Goal: Answer question/provide support: Share knowledge or assist other users

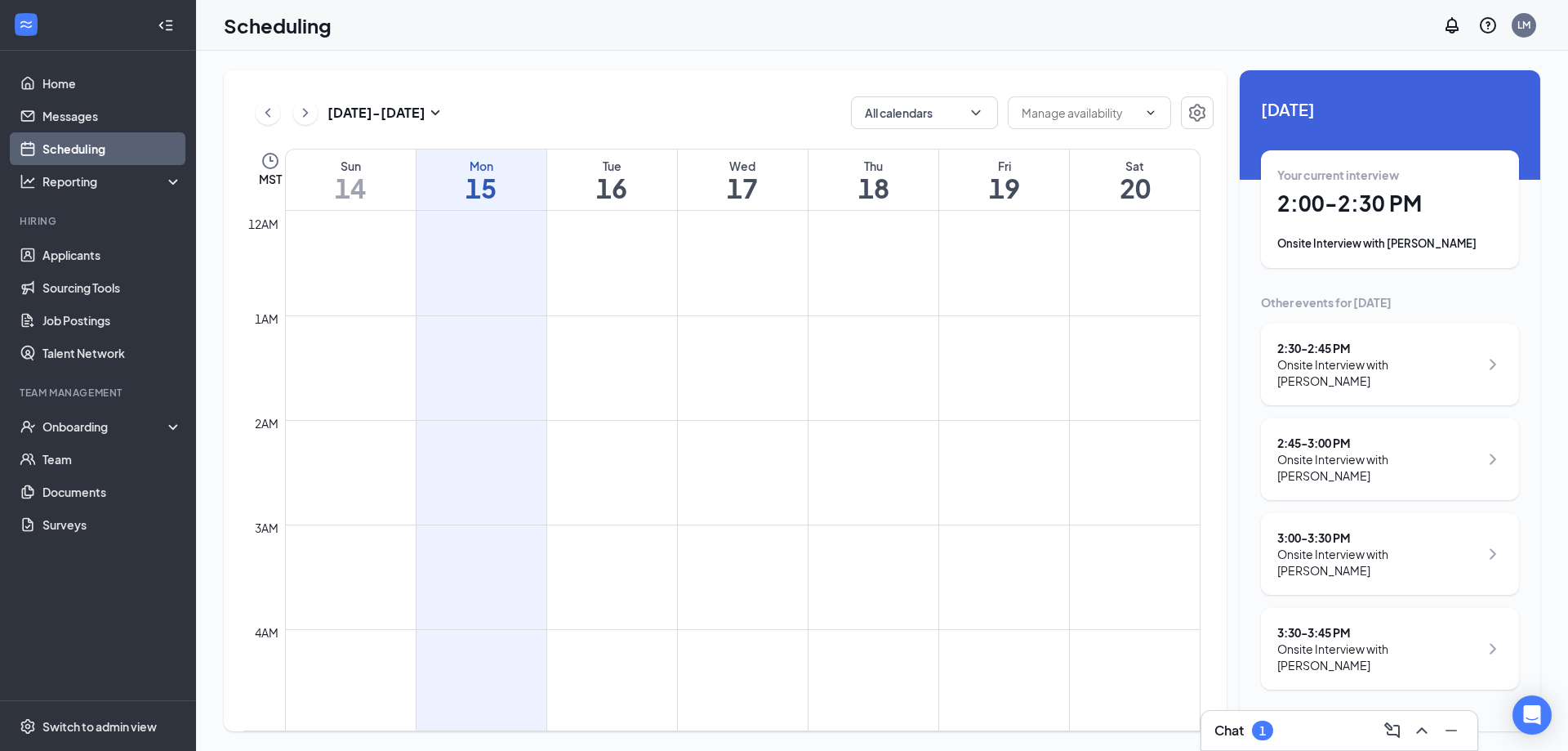
scroll to position [803, 0]
click at [1401, 198] on h1 "2:00 - 2:30 PM" at bounding box center [1389, 203] width 225 height 28
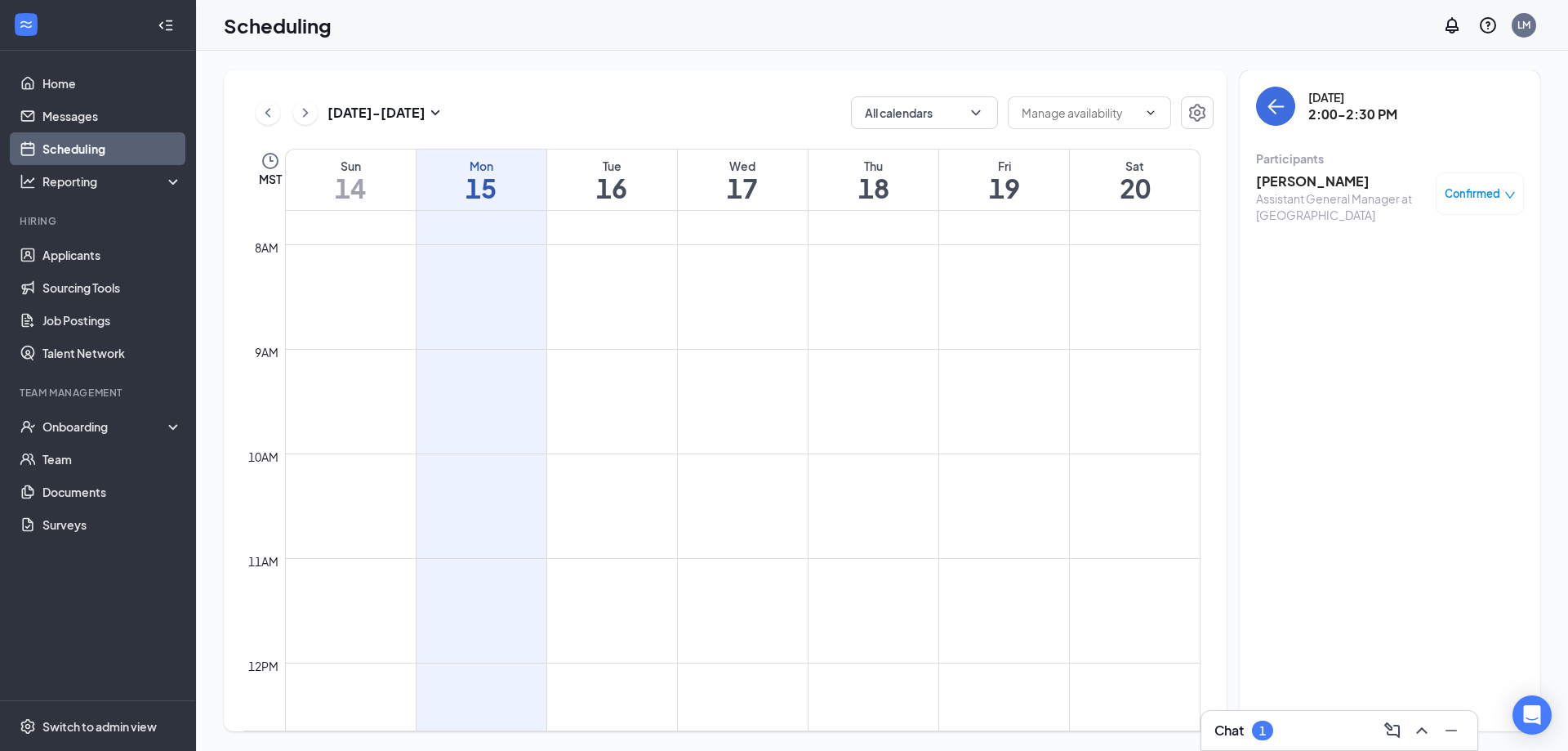
click at [1304, 176] on h3 "[PERSON_NAME]" at bounding box center [1341, 181] width 172 height 18
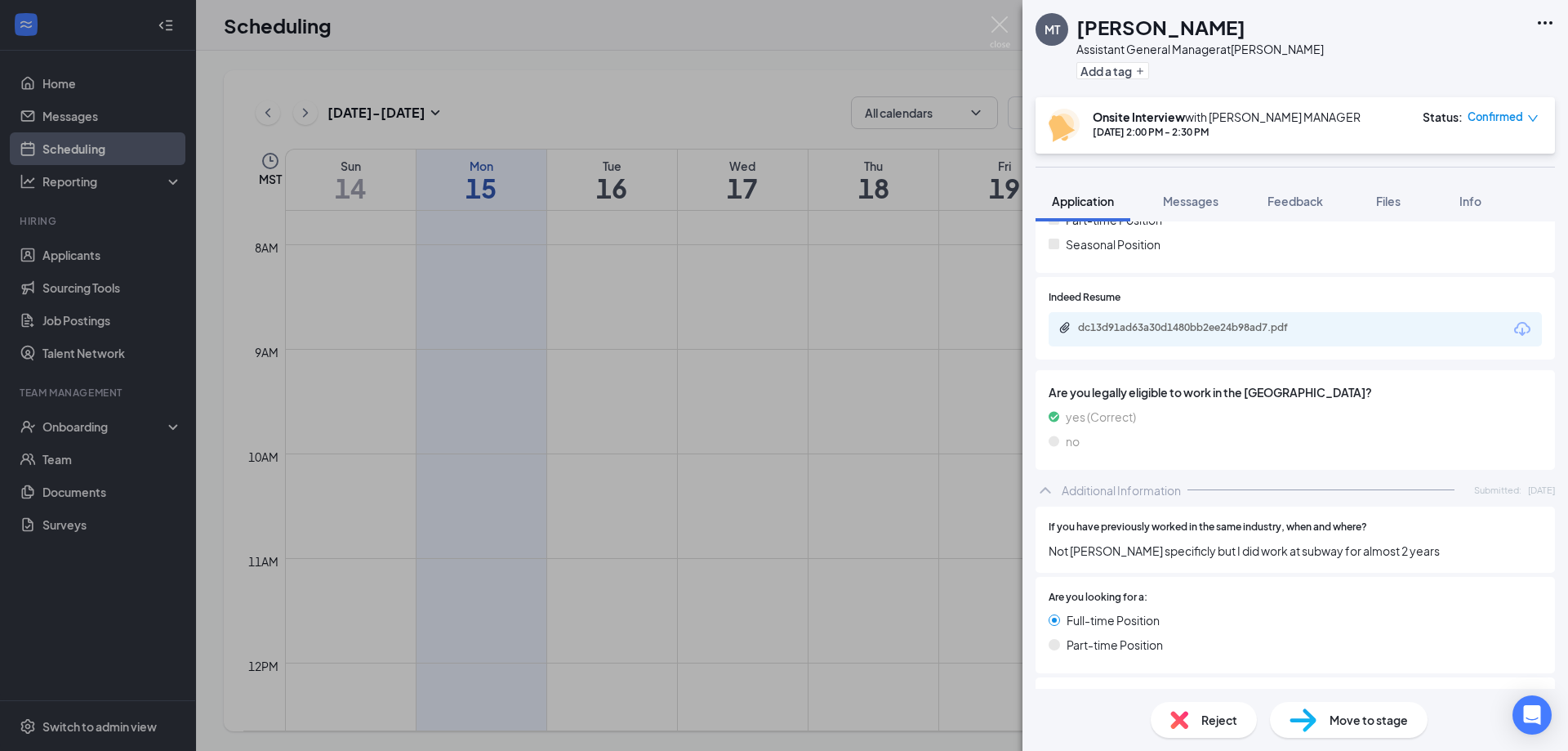
scroll to position [269, 0]
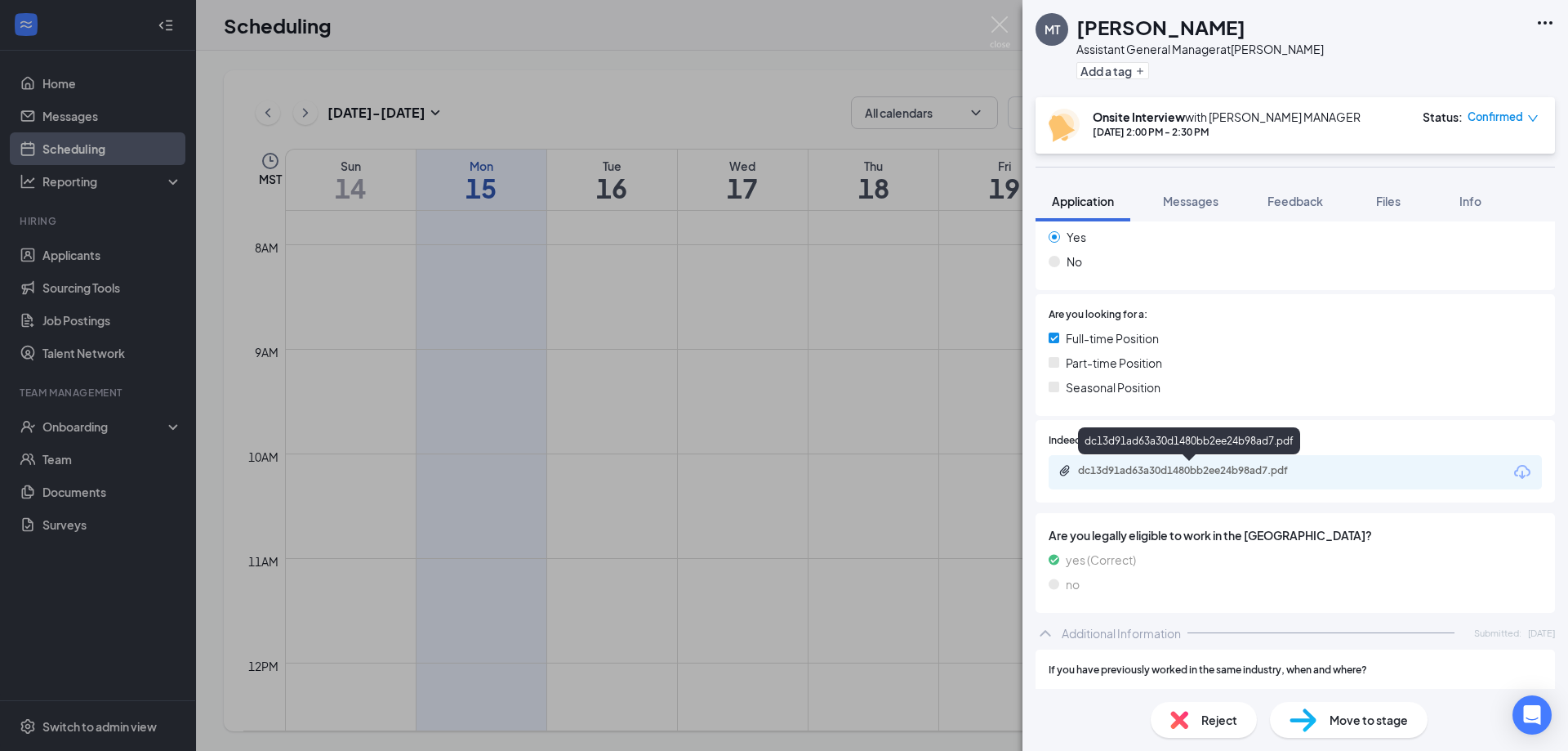
click at [1215, 470] on div "dc13d91ad63a30d1480bb2ee24b98ad7.pdf" at bounding box center [1191, 470] width 229 height 13
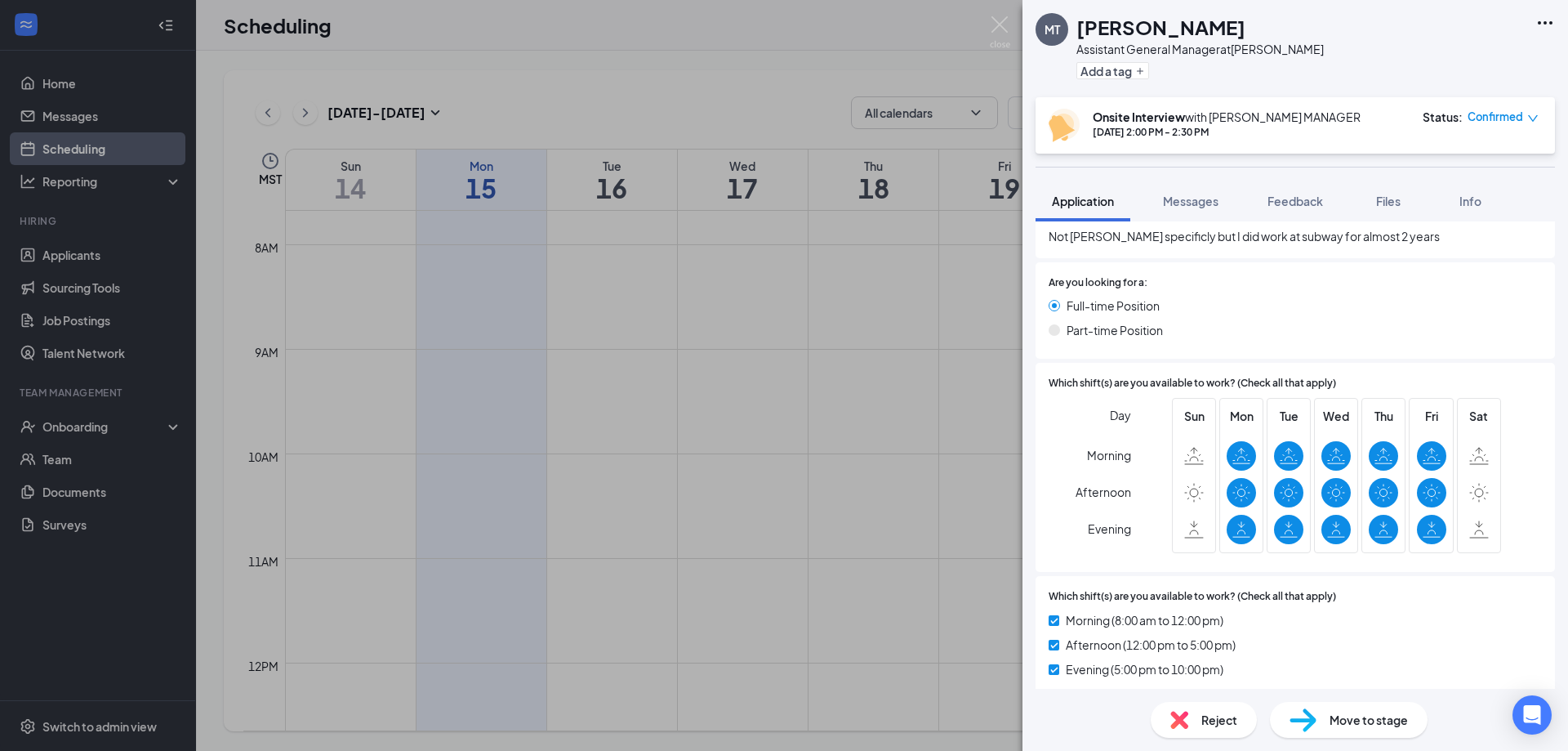
scroll to position [763, 0]
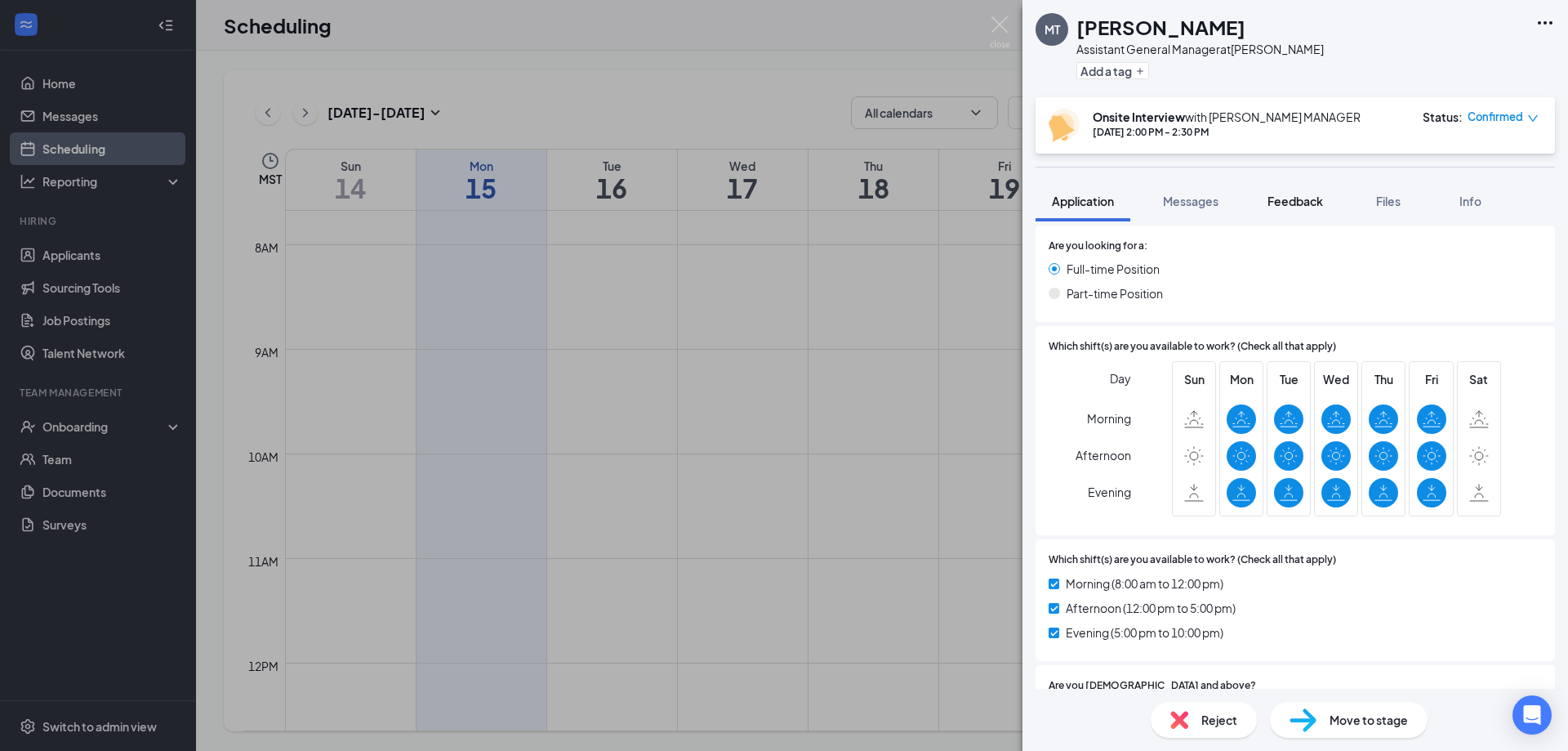
click at [1302, 203] on span "Feedback" at bounding box center [1295, 200] width 55 height 15
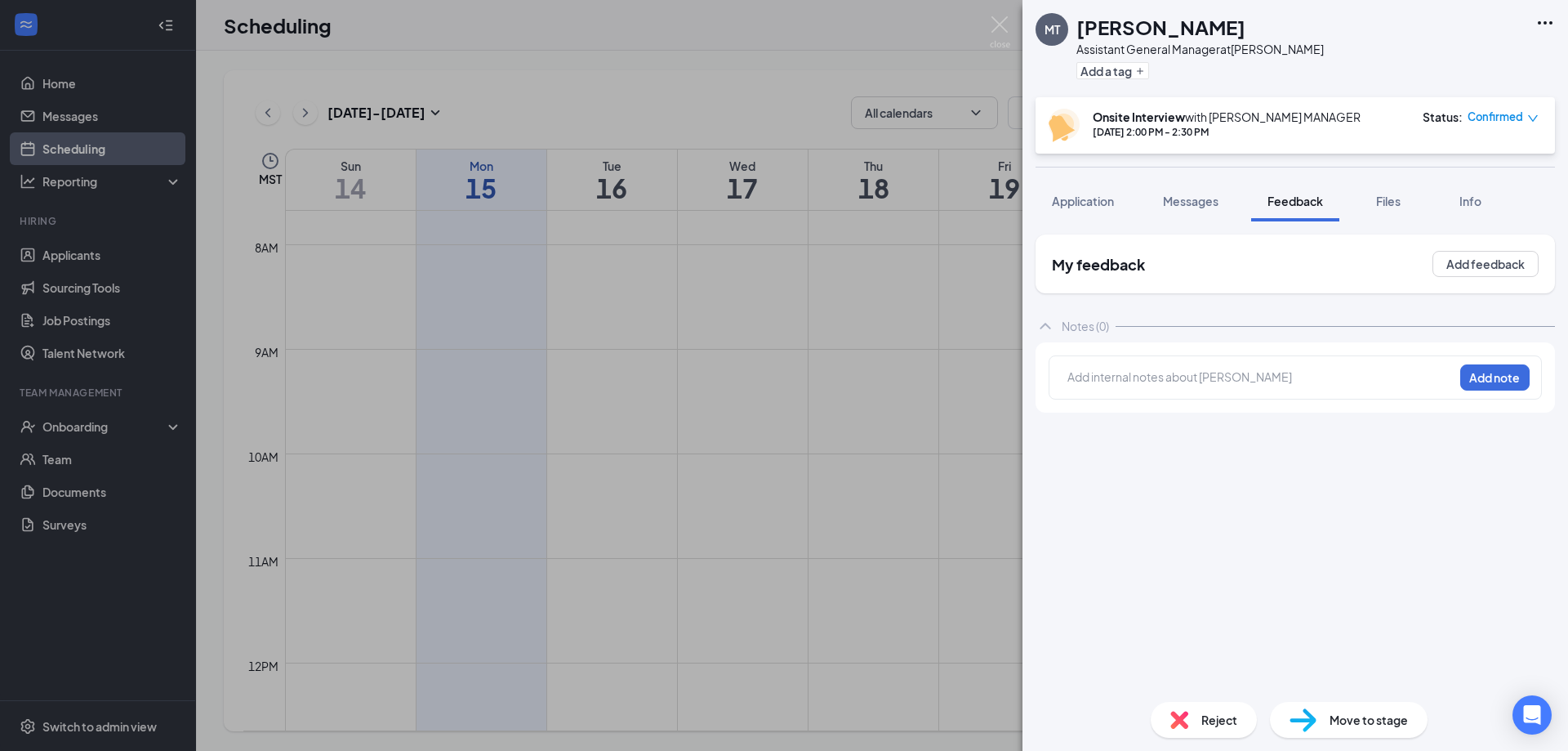
click at [1158, 367] on div "Add internal notes about [PERSON_NAME] Add note" at bounding box center [1295, 378] width 493 height 45
click at [1156, 373] on div at bounding box center [1260, 377] width 385 height 17
click at [1144, 383] on div "MT [PERSON_NAME] Assistant General Manager at [PERSON_NAME] Add a tag Onsite In…" at bounding box center [1295, 375] width 546 height 751
click at [1166, 371] on div at bounding box center [1260, 377] width 385 height 17
click at [1477, 265] on button "Add feedback" at bounding box center [1484, 264] width 106 height 26
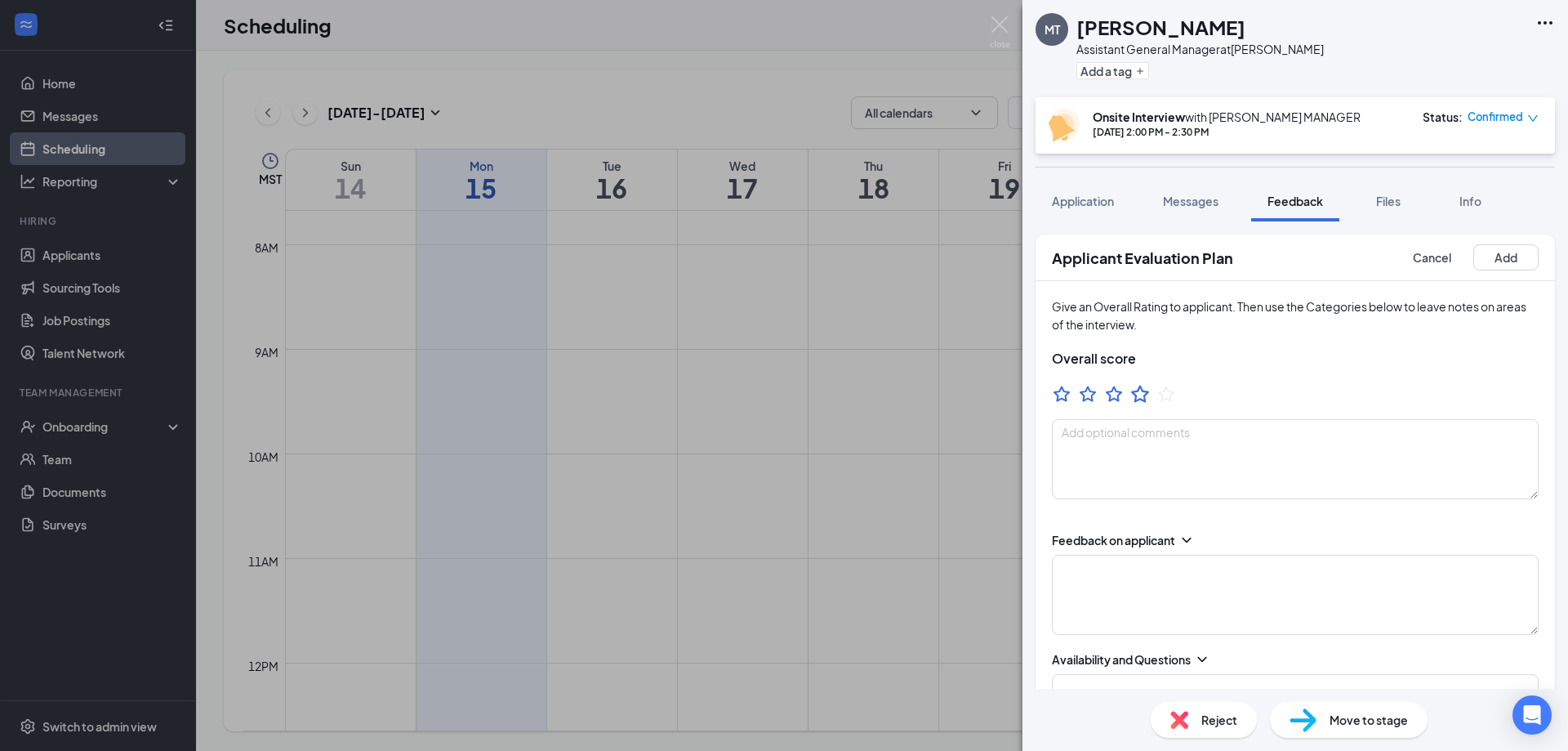
click at [1133, 396] on icon "StarBorder" at bounding box center [1140, 394] width 21 height 21
click at [1134, 465] on textarea at bounding box center [1295, 459] width 487 height 80
type textarea "-SS"
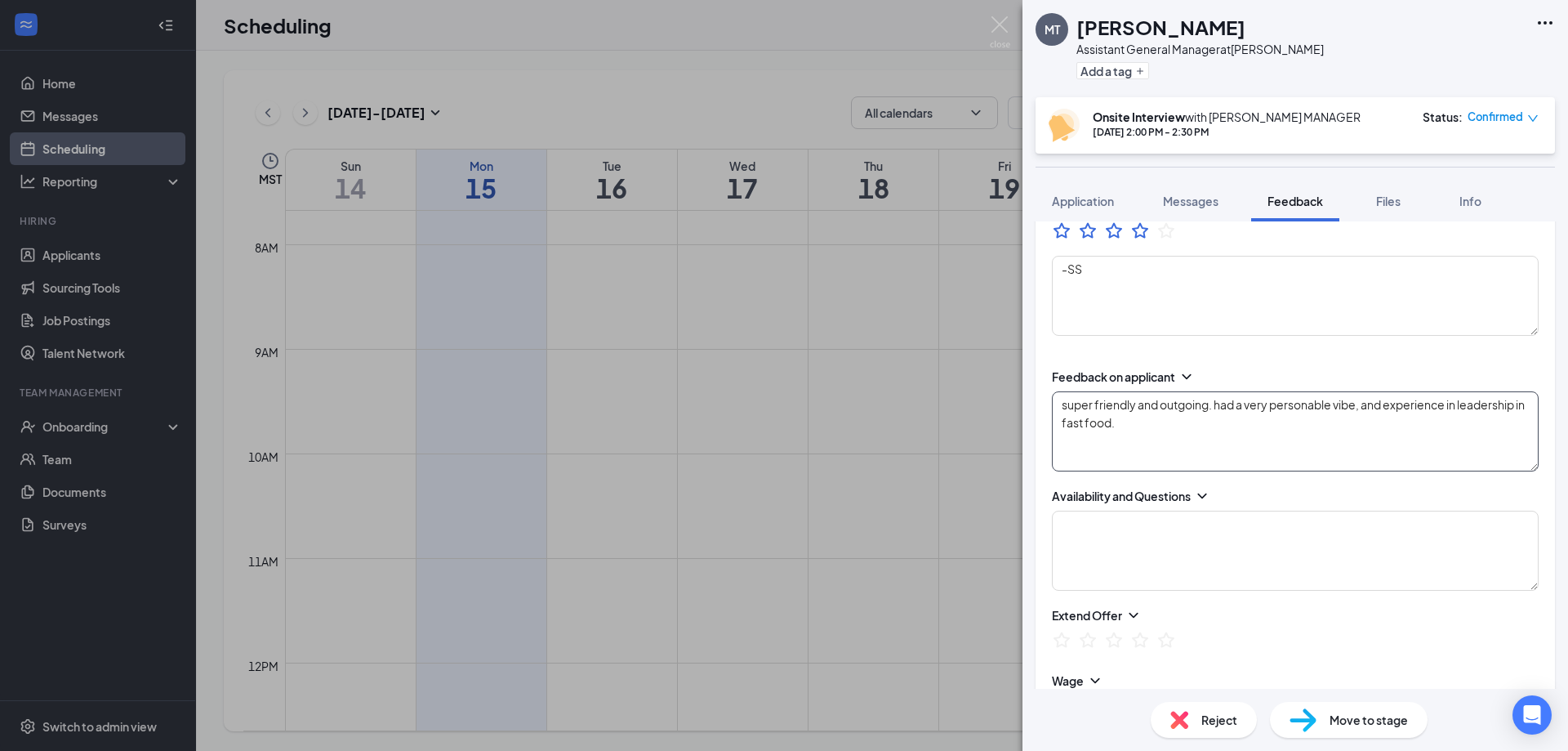
drag, startPoint x: 1242, startPoint y: 567, endPoint x: 1215, endPoint y: 429, distance: 140.6
click at [1302, 454] on textarea "super friendly and outgoing. had a very personable vibe, and experience in lead…" at bounding box center [1295, 431] width 487 height 80
click at [1233, 456] on textarea "super friendly and outgoing. had a very personable vibe, and experience in lead…" at bounding box center [1295, 431] width 487 height 80
click at [1215, 429] on textarea "super friendly and outgoing. had a very personable vibe, and experience in lead…" at bounding box center [1295, 431] width 487 height 80
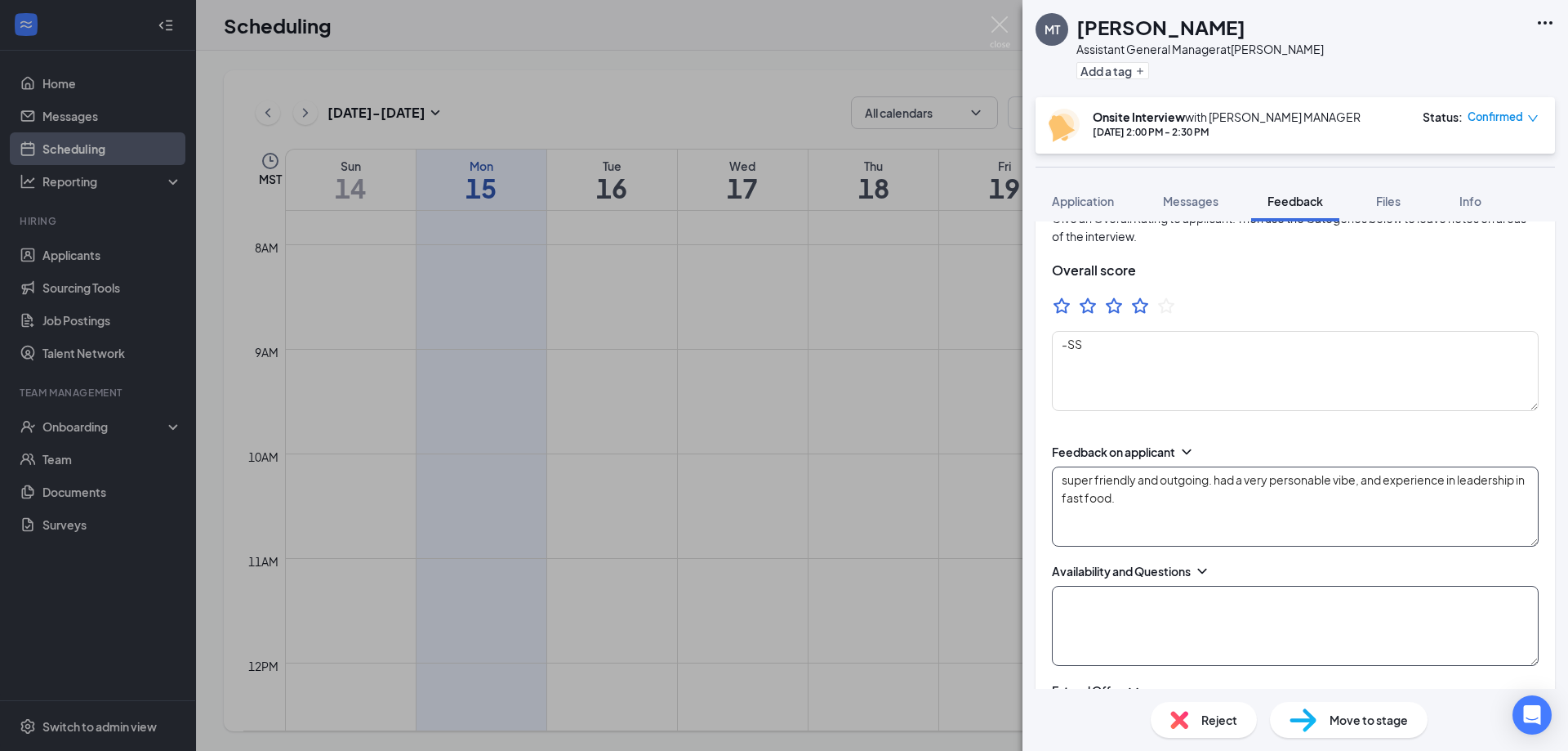
scroll to position [82, 0]
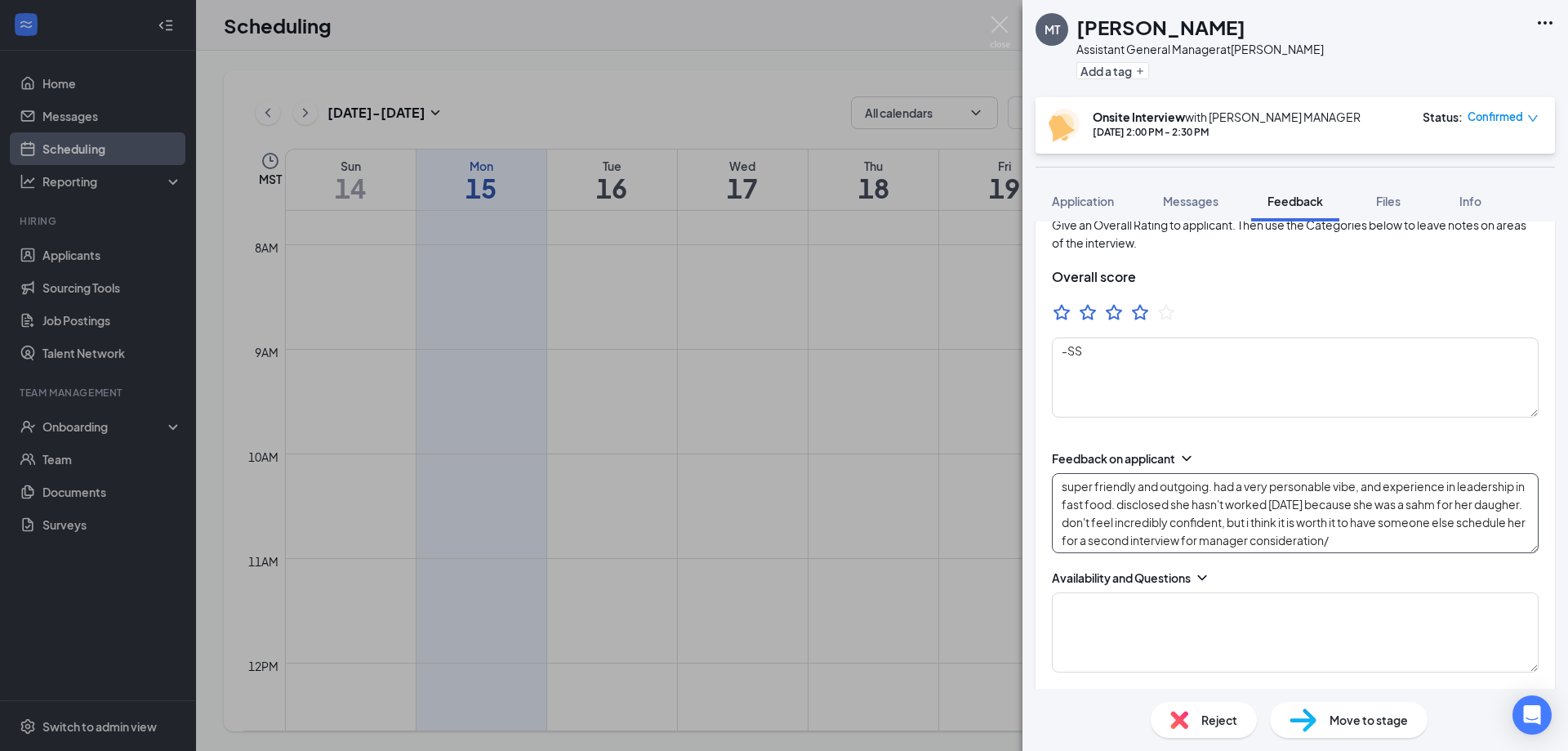
click at [1491, 544] on textarea "super friendly and outgoing. had a very personable vibe, and experience in lead…" at bounding box center [1295, 513] width 487 height 80
type textarea "super friendly and outgoing. had a very personable vibe, and experience in lead…"
click at [1107, 598] on textarea at bounding box center [1295, 633] width 487 height 80
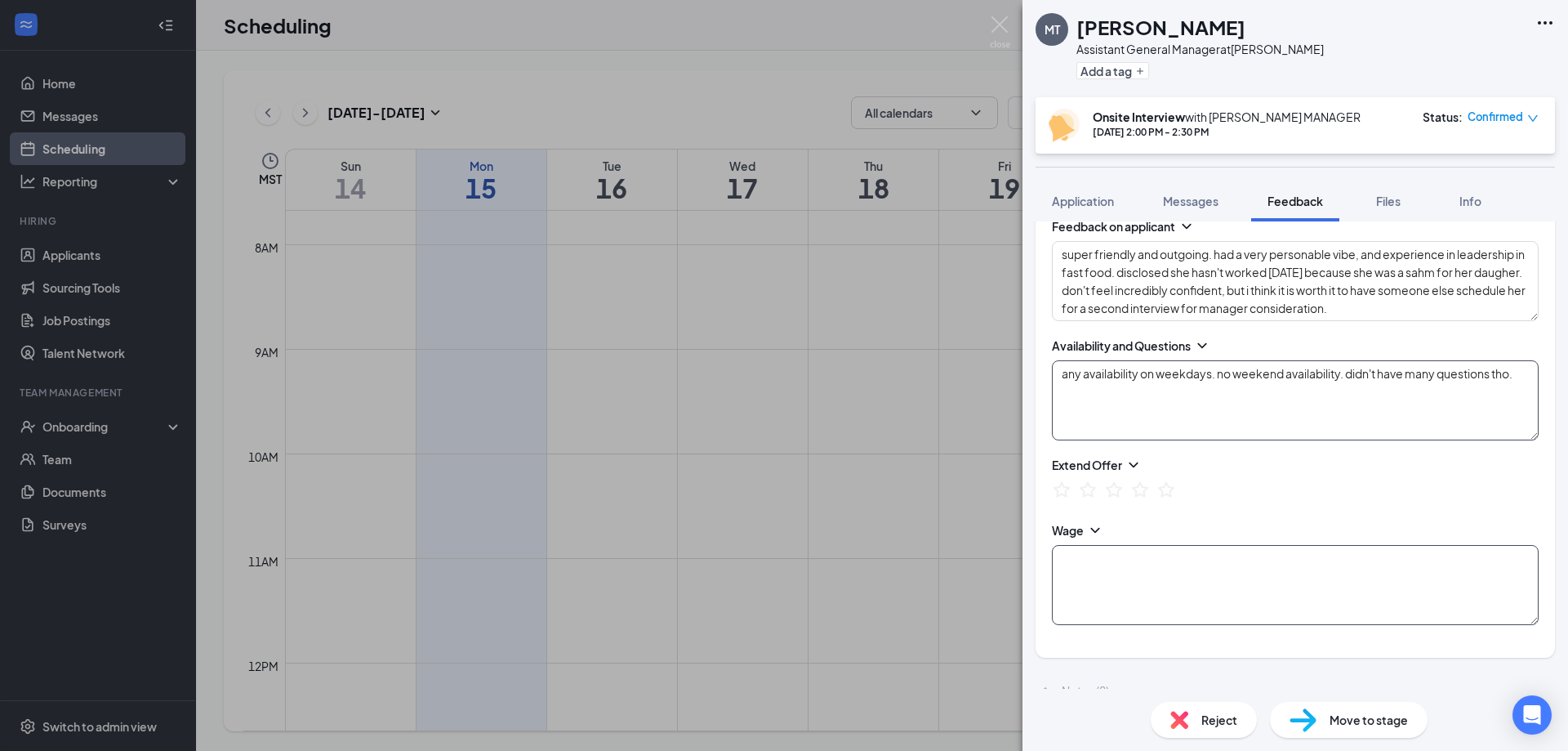
scroll to position [327, 0]
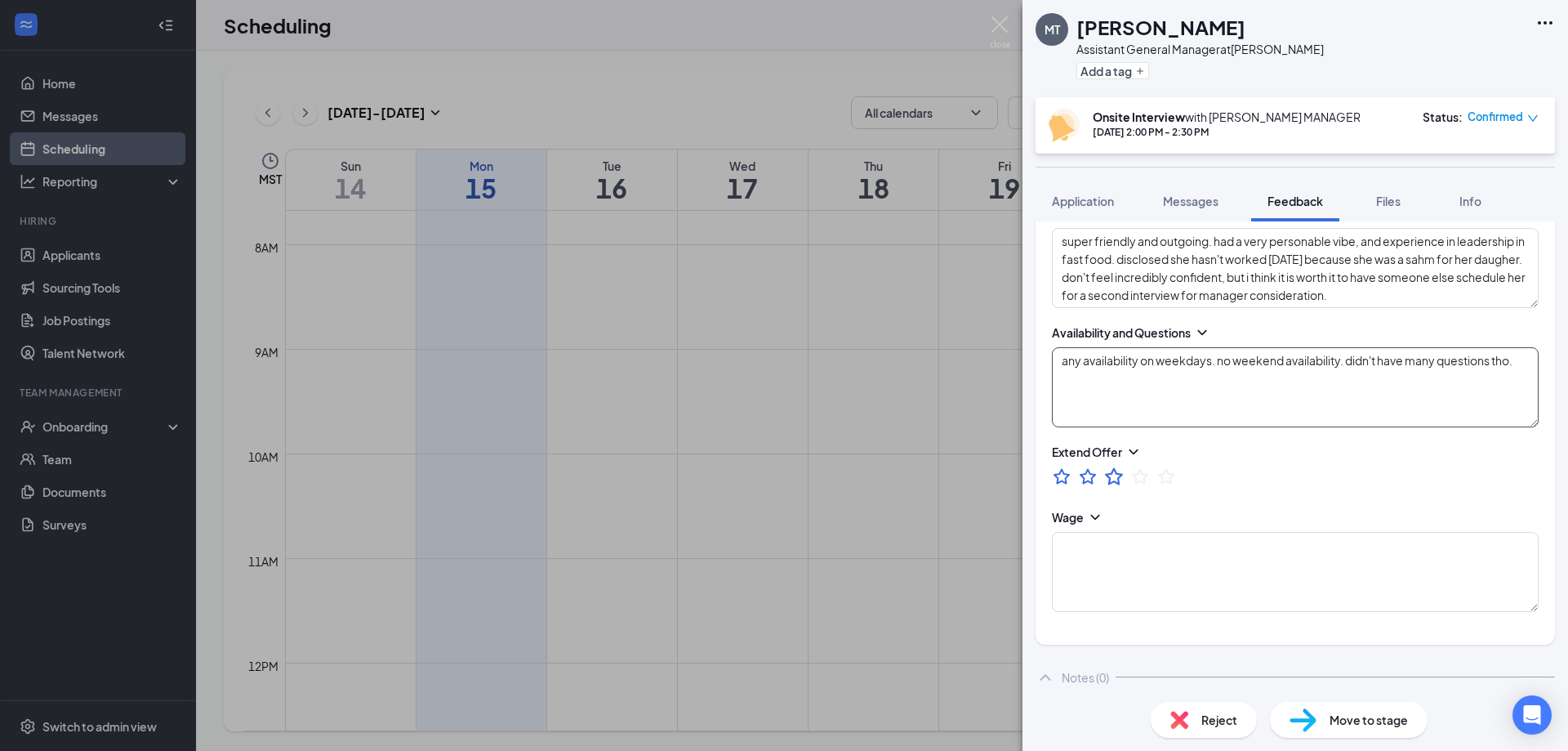
type textarea "any availability on weekdays. no weekend availability. didn't have many questio…"
click at [1113, 478] on icon "StarBorder" at bounding box center [1114, 477] width 21 height 21
click at [1097, 570] on textarea at bounding box center [1295, 572] width 487 height 80
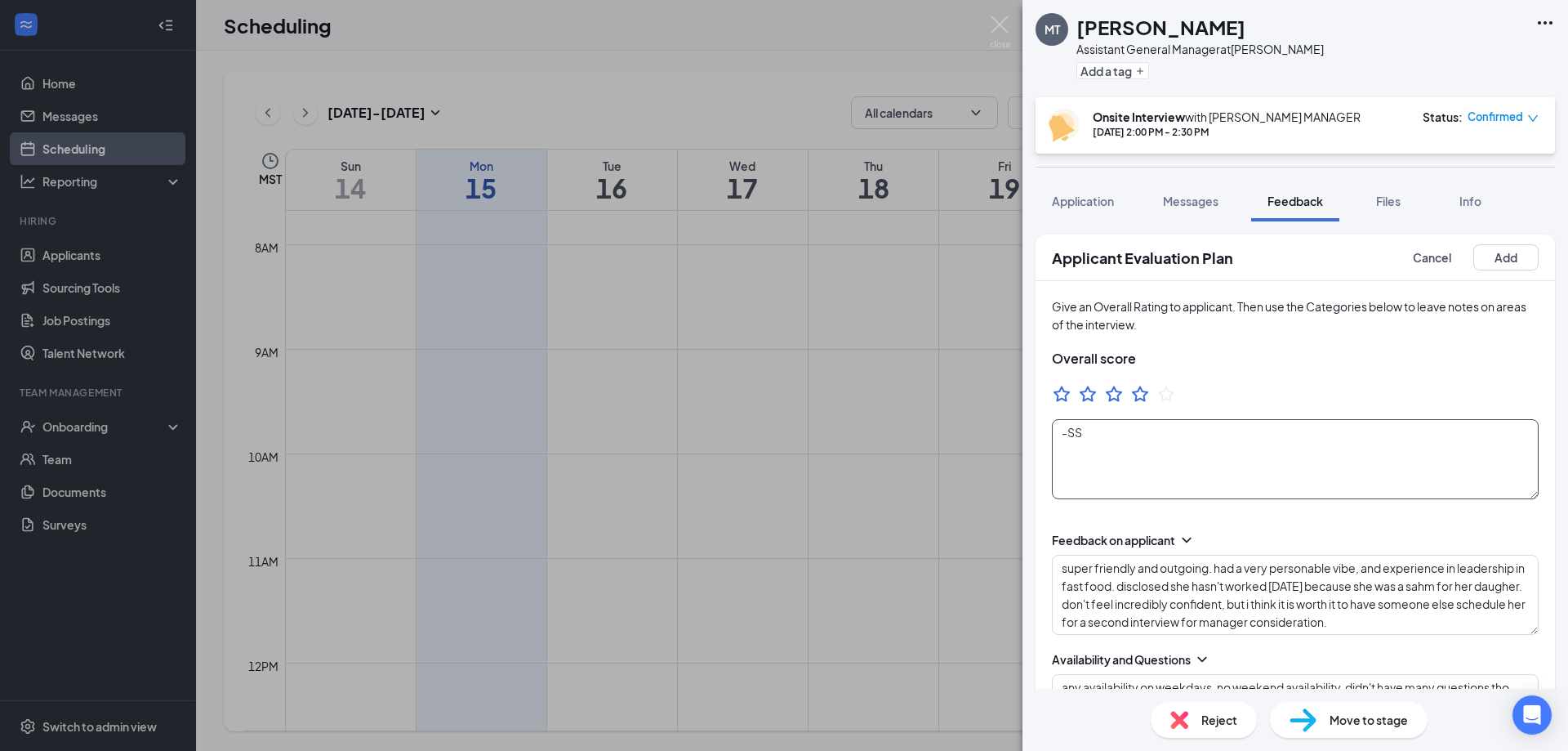
type textarea "Asked for $18/hr, said $16/$17 would also work."
click at [1186, 459] on textarea "-SS" at bounding box center [1295, 459] width 487 height 80
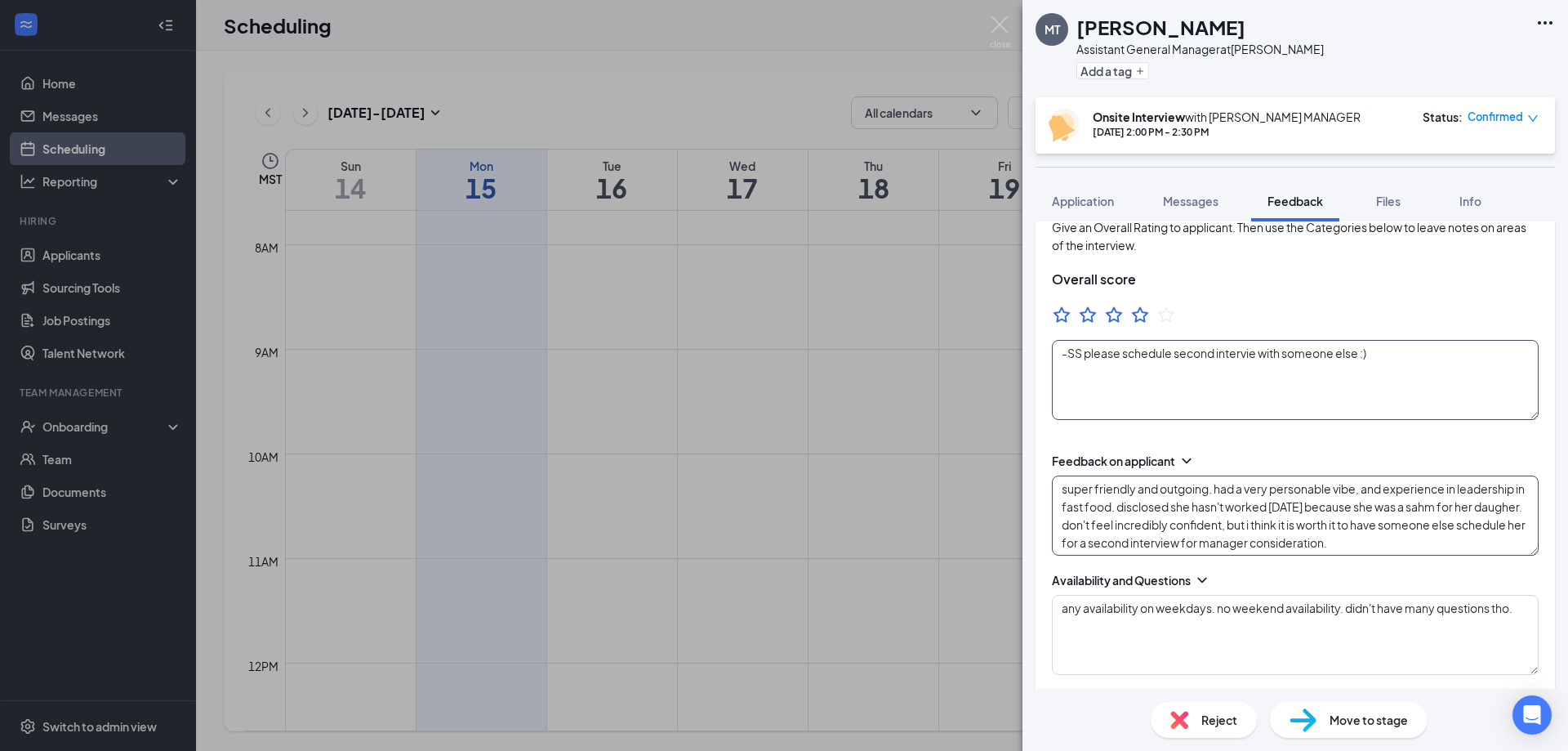
scroll to position [163, 0]
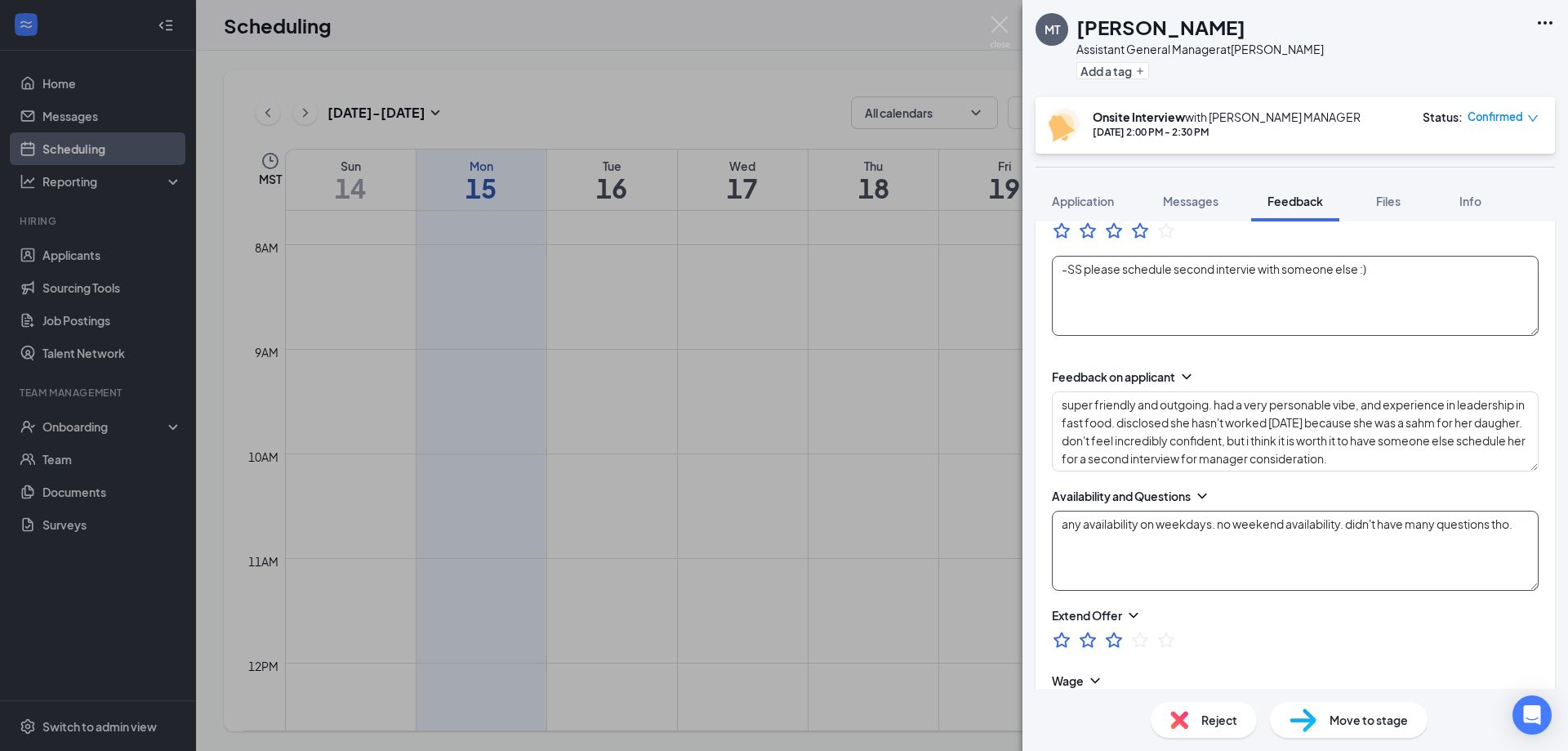
type textarea "-SS please schedule second intervie with someone else :)"
click at [1361, 561] on textarea "any availability on weekdays. no weekend availability. didn't have many questio…" at bounding box center [1295, 551] width 487 height 80
drag, startPoint x: 1356, startPoint y: 563, endPoint x: 1350, endPoint y: 518, distance: 45.4
click at [1350, 518] on textarea "any availability on weekdays. no weekend availability. didn't have many questio…" at bounding box center [1295, 551] width 487 height 80
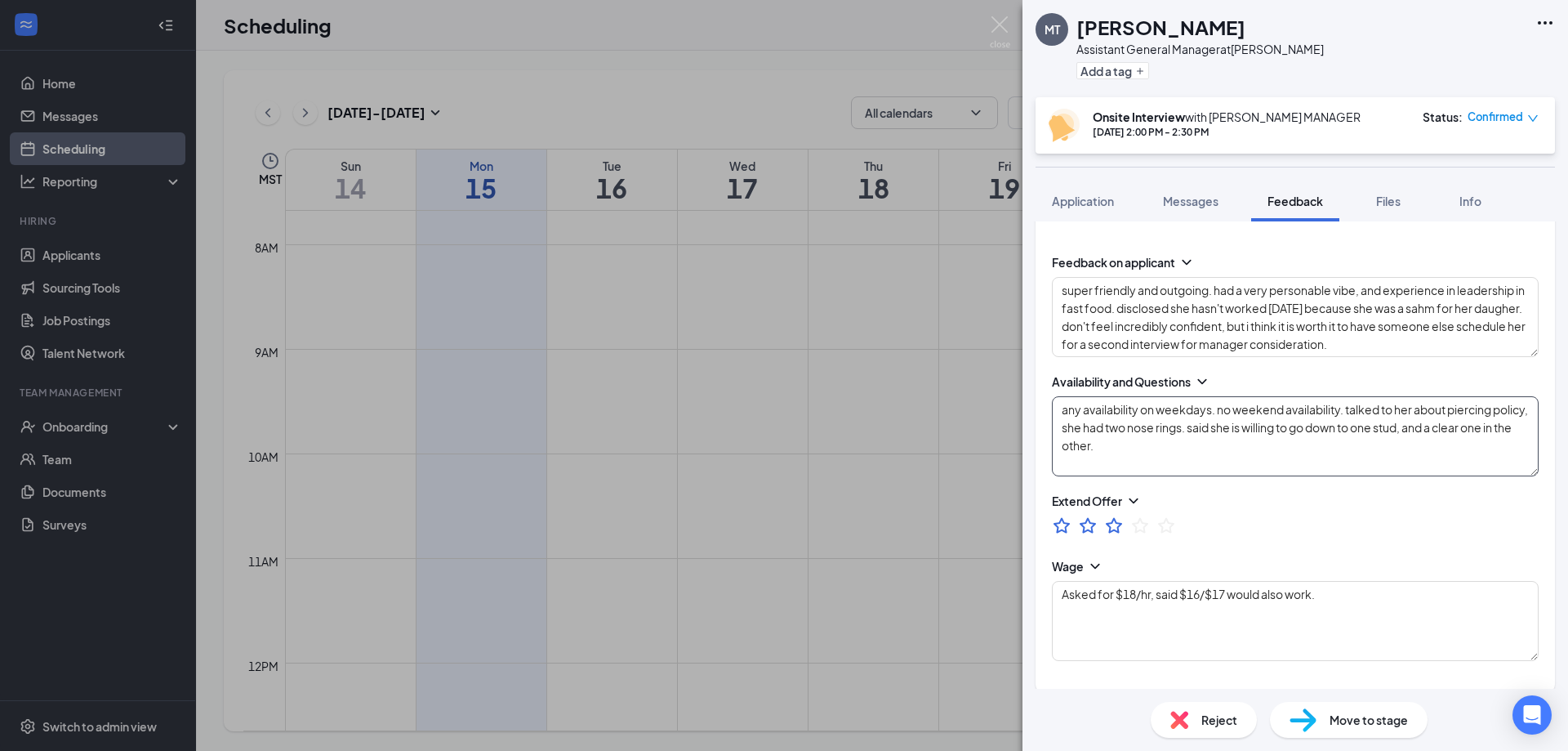
scroll to position [0, 0]
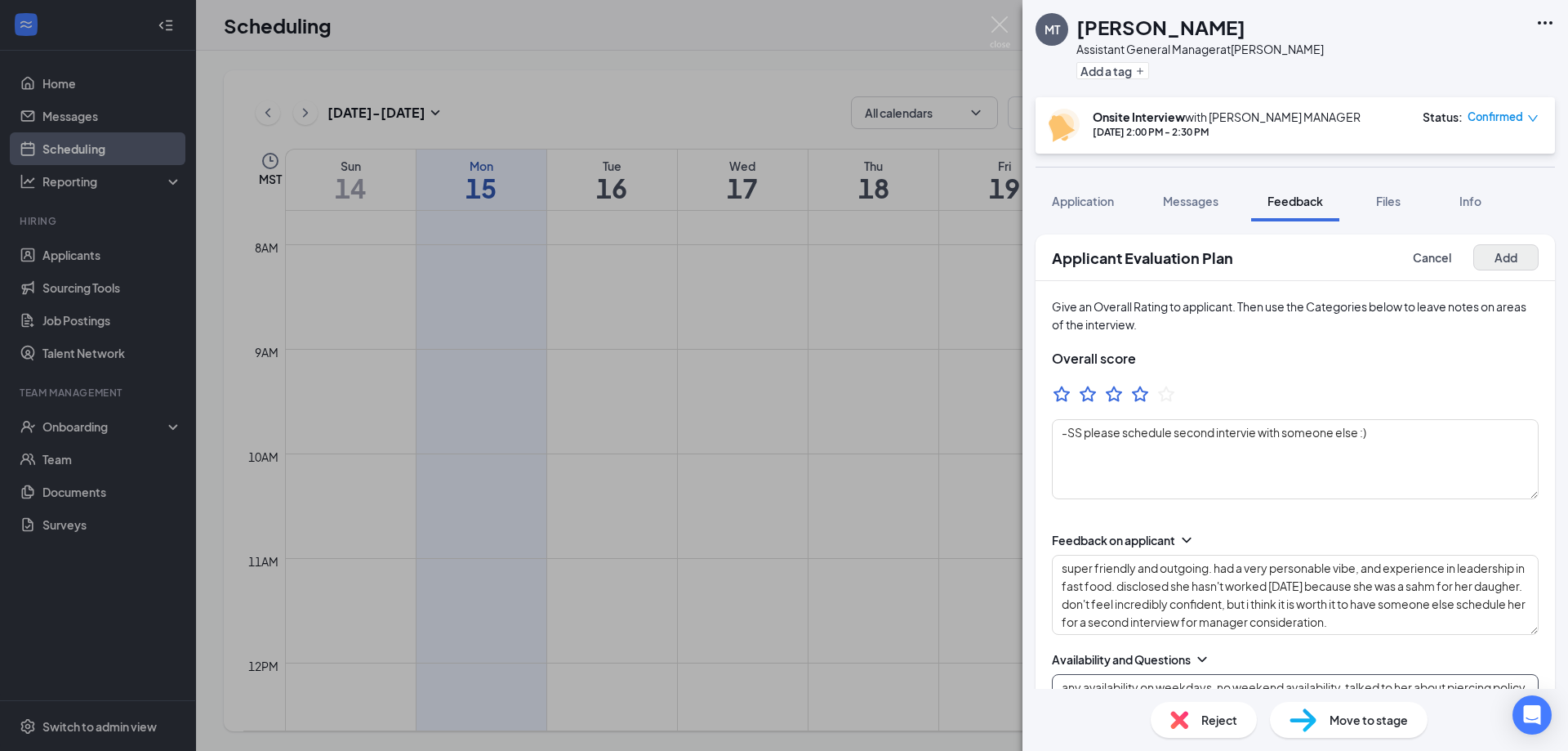
type textarea "any availability on weekdays. no weekend availability. talked to her about pier…"
click at [1493, 259] on button "Add" at bounding box center [1505, 257] width 65 height 26
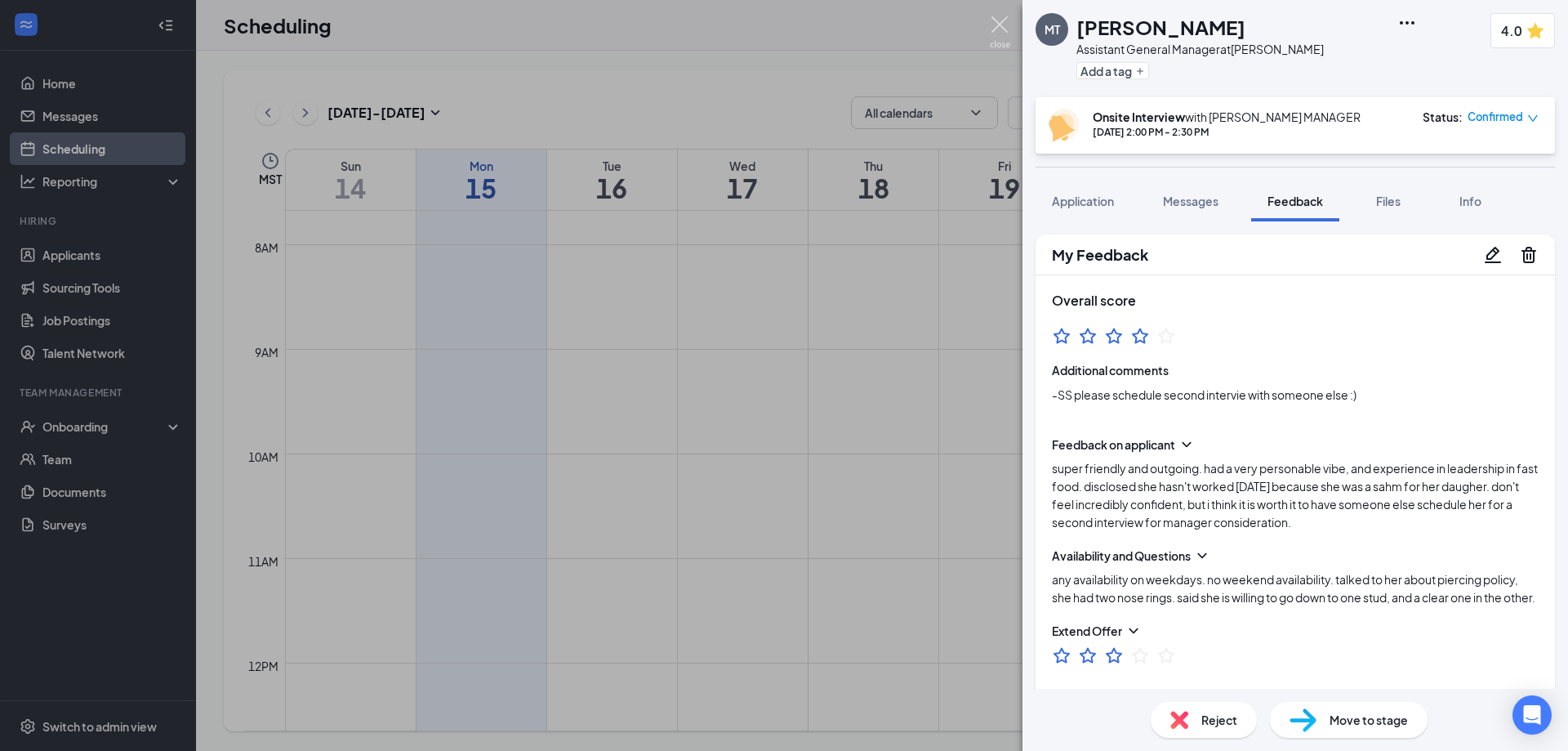
click at [1002, 24] on img at bounding box center [999, 32] width 20 height 32
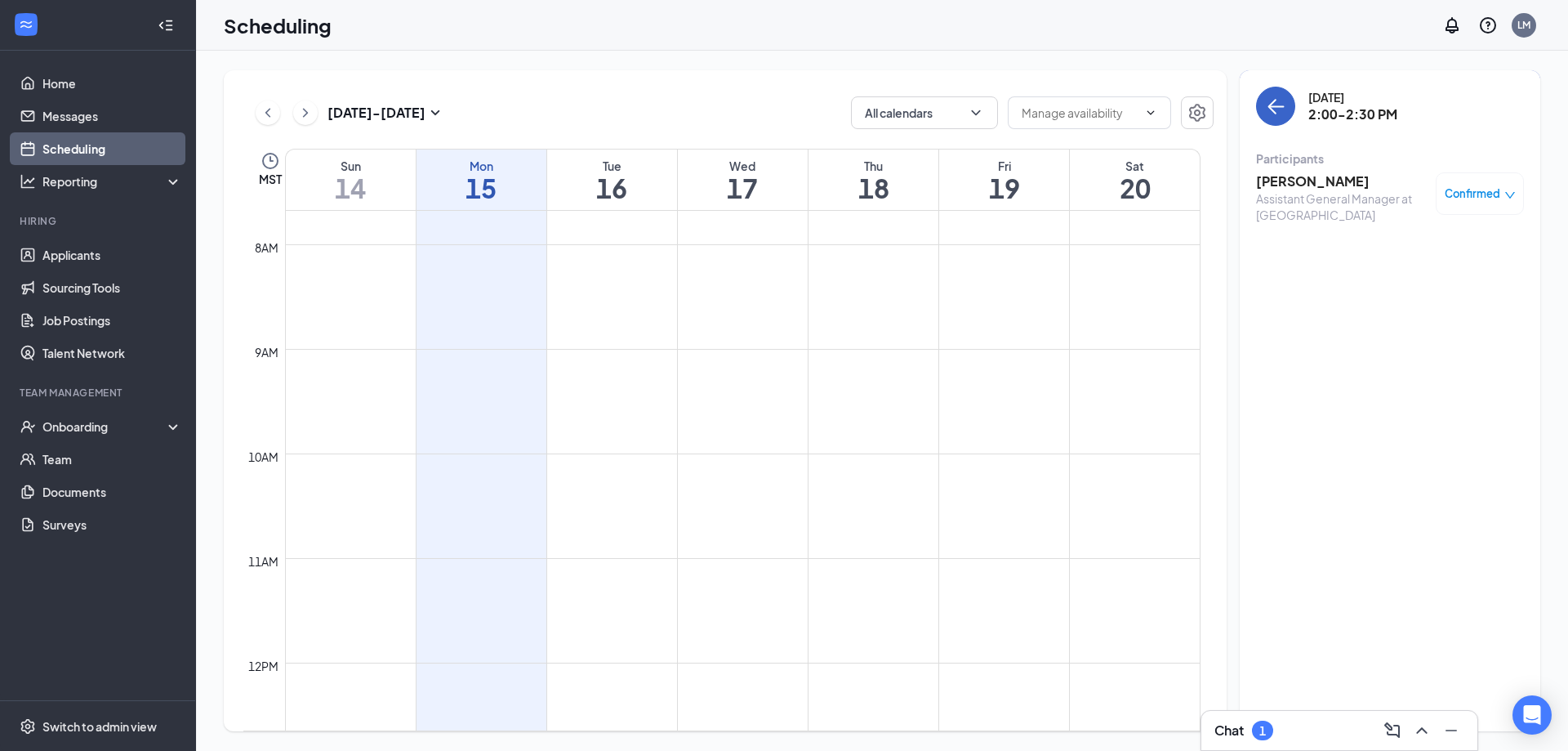
click at [1262, 112] on button "back-button" at bounding box center [1275, 106] width 39 height 39
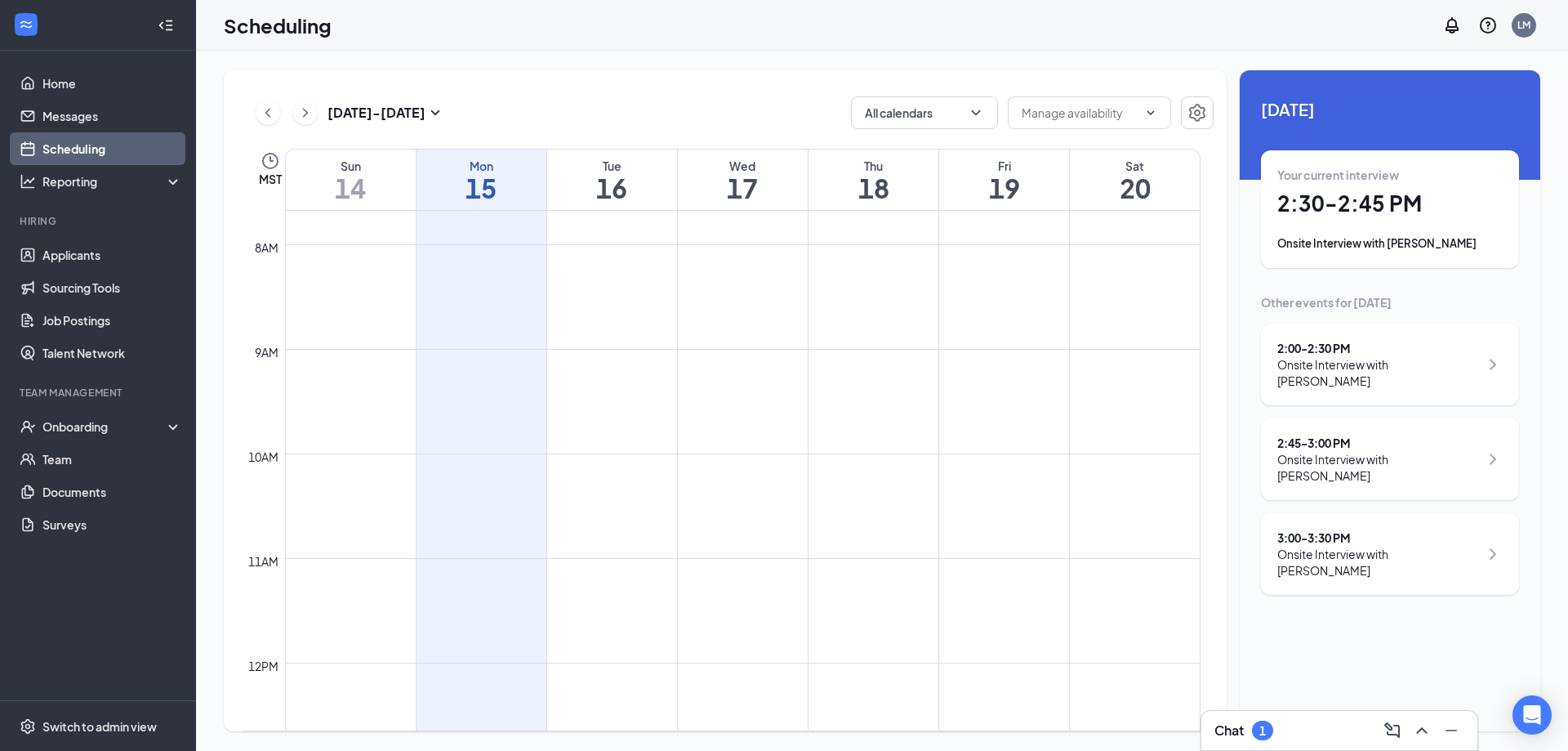
click at [1379, 220] on div "Your current interview 2:30 - 2:45 PM Onsite Interview with [PERSON_NAME]" at bounding box center [1389, 208] width 225 height 85
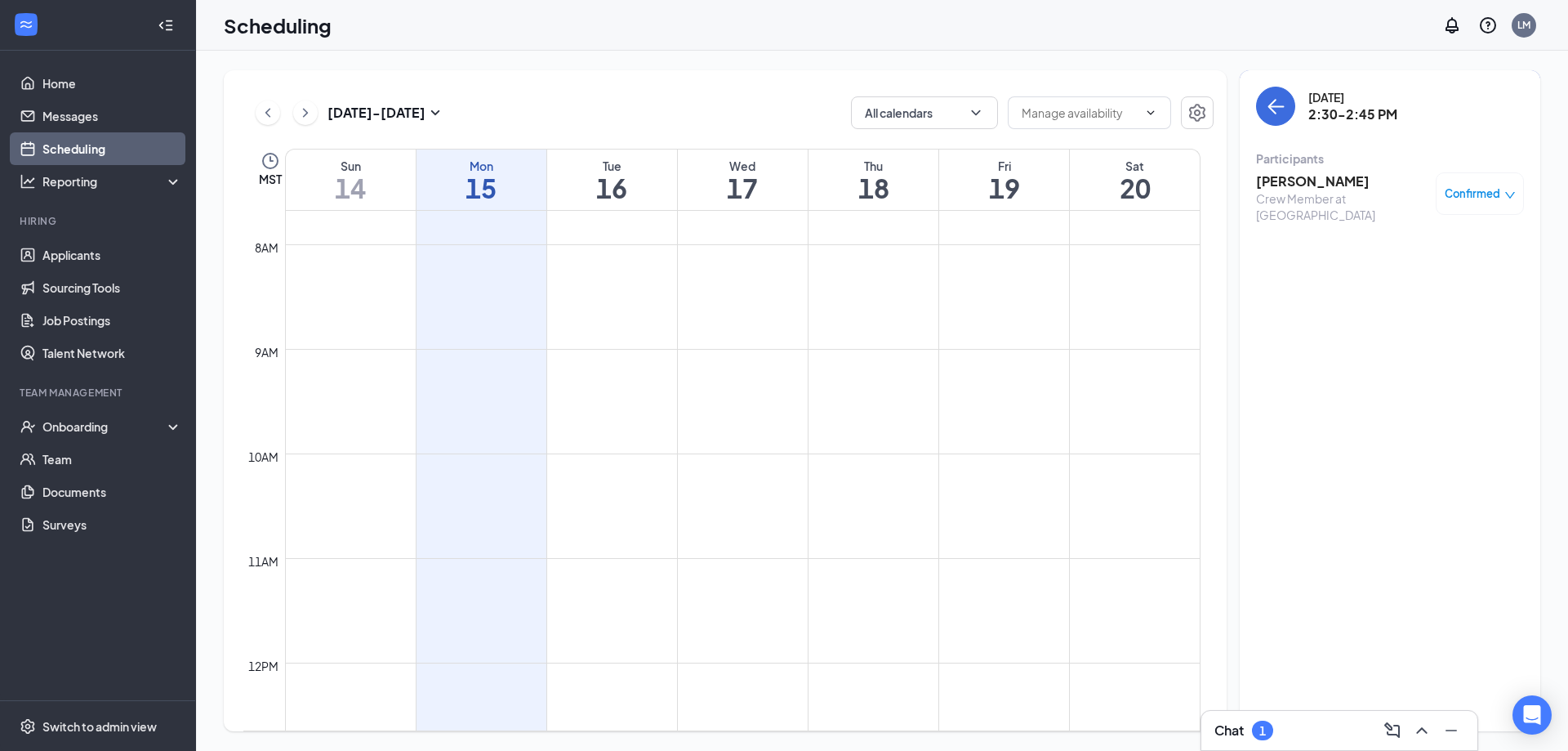
click at [1303, 169] on div "[PERSON_NAME] Crew Member at [PERSON_NAME] Confirmed" at bounding box center [1389, 198] width 268 height 62
click at [1291, 179] on h3 "[PERSON_NAME]" at bounding box center [1341, 181] width 172 height 18
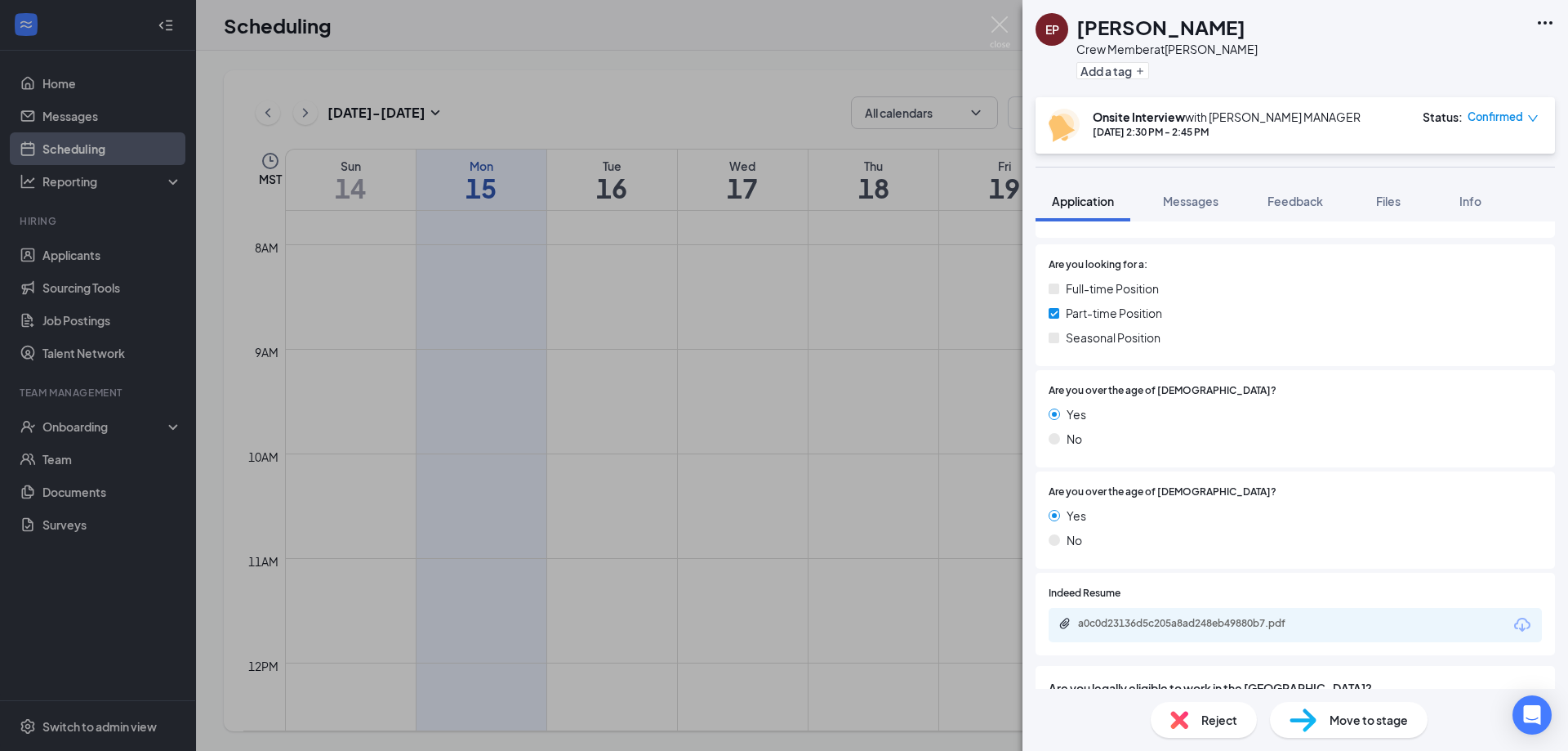
scroll to position [298, 0]
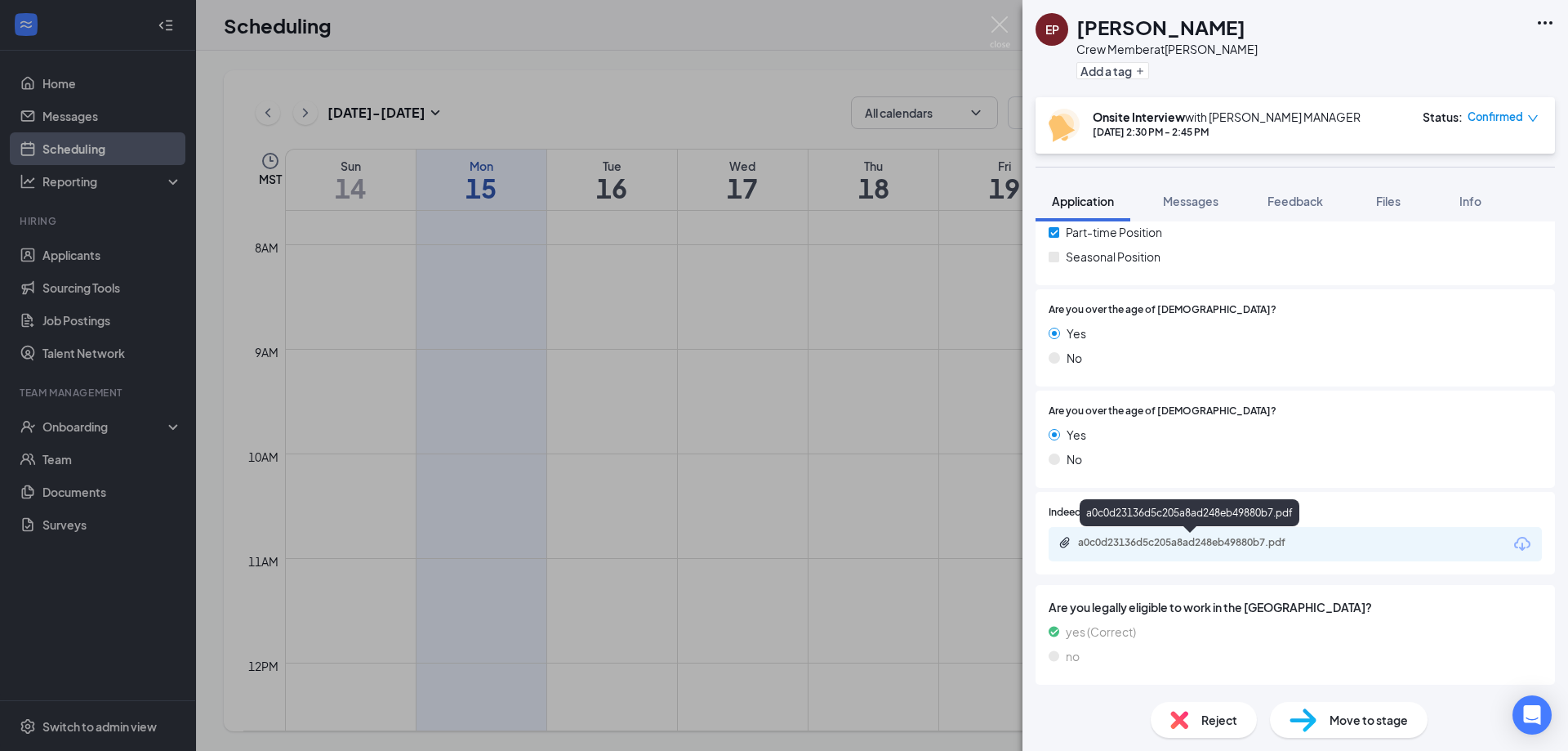
click at [1152, 535] on div "a0c0d23136d5c205a8ad248eb49880b7.pdf" at bounding box center [1295, 543] width 493 height 35
click at [1152, 546] on div "a0c0d23136d5c205a8ad248eb49880b7.pdf" at bounding box center [1191, 543] width 229 height 13
click at [1002, 25] on img at bounding box center [999, 32] width 20 height 32
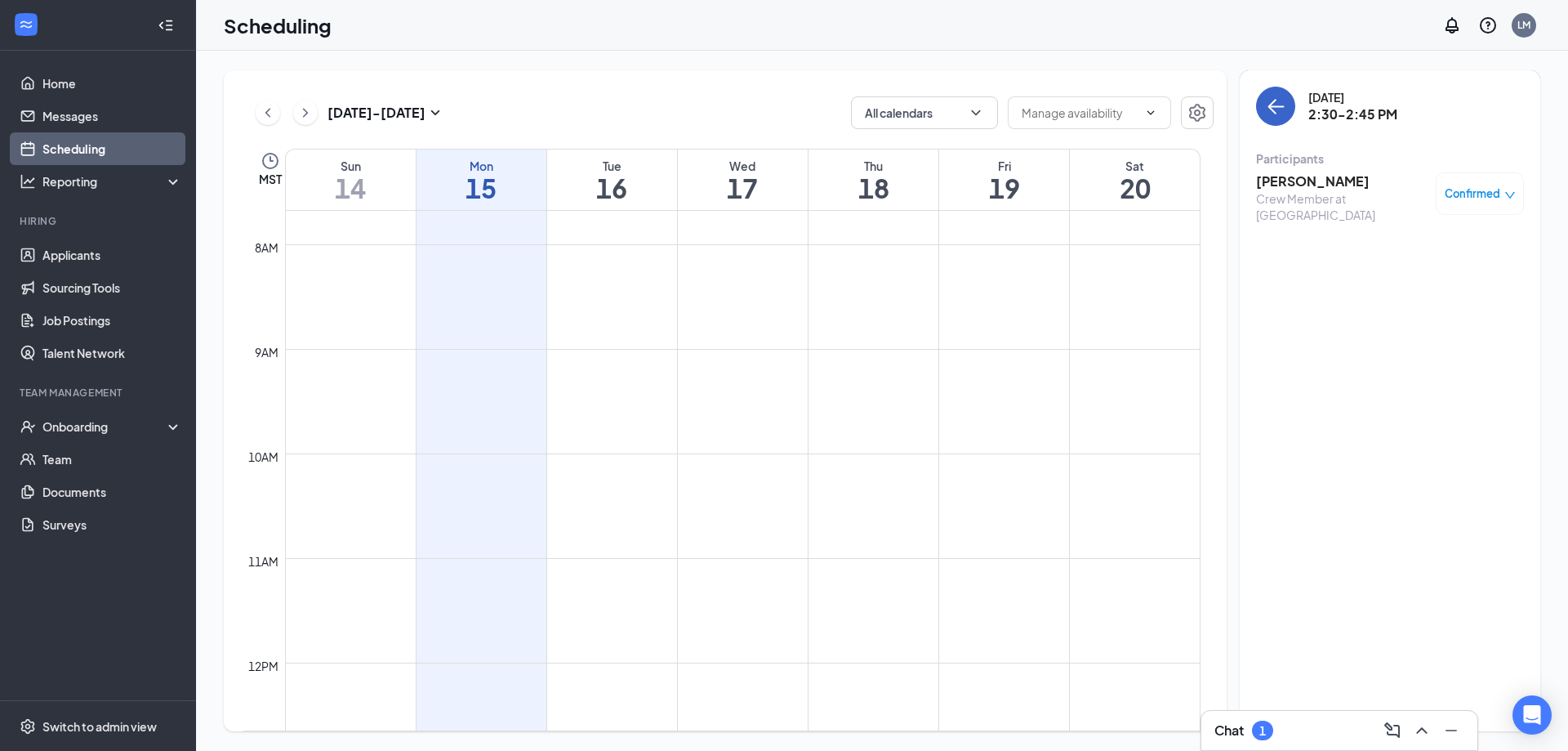
click at [1276, 99] on icon "ArrowLeft" at bounding box center [1275, 106] width 20 height 20
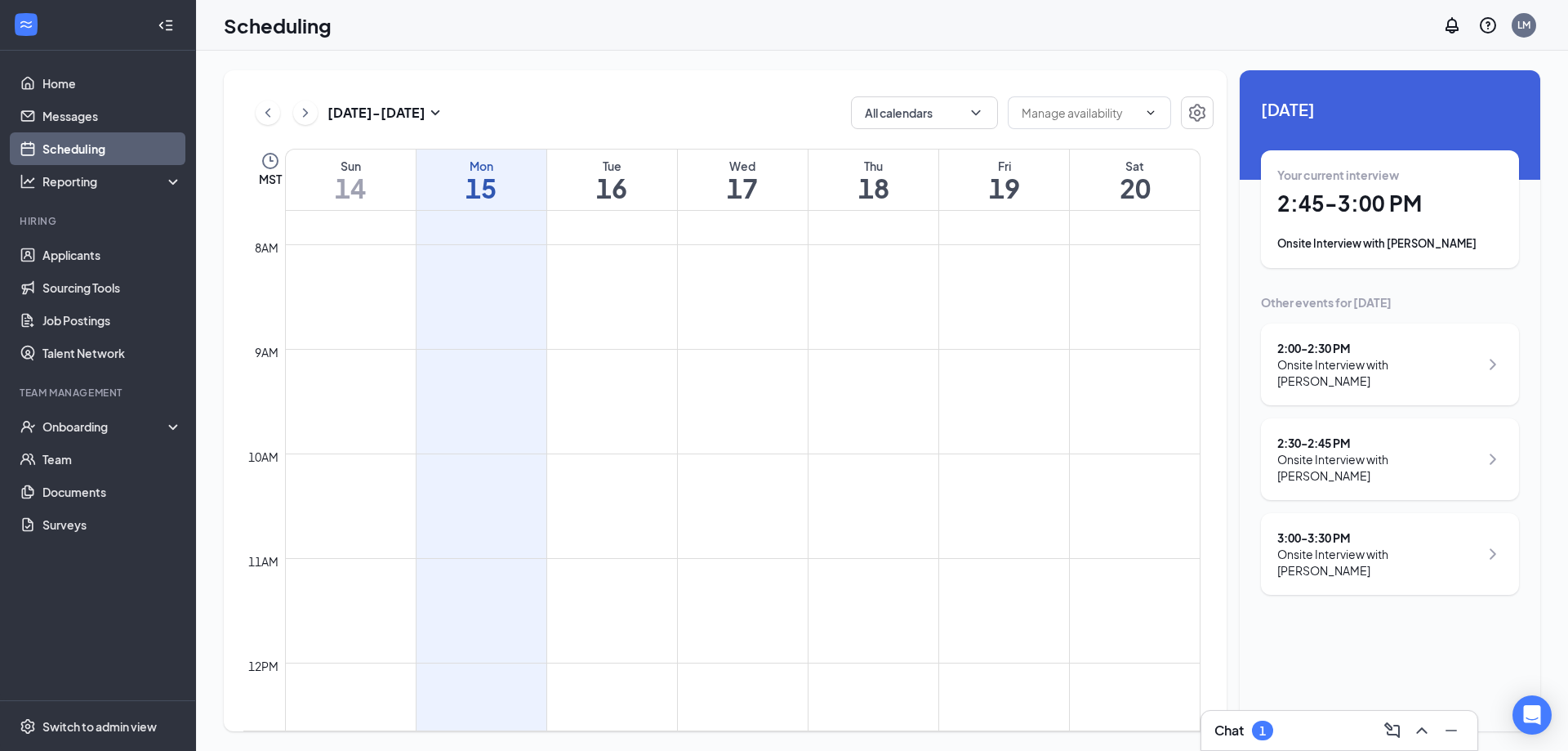
click at [1354, 207] on h1 "2:45 - 3:00 PM" at bounding box center [1389, 203] width 225 height 28
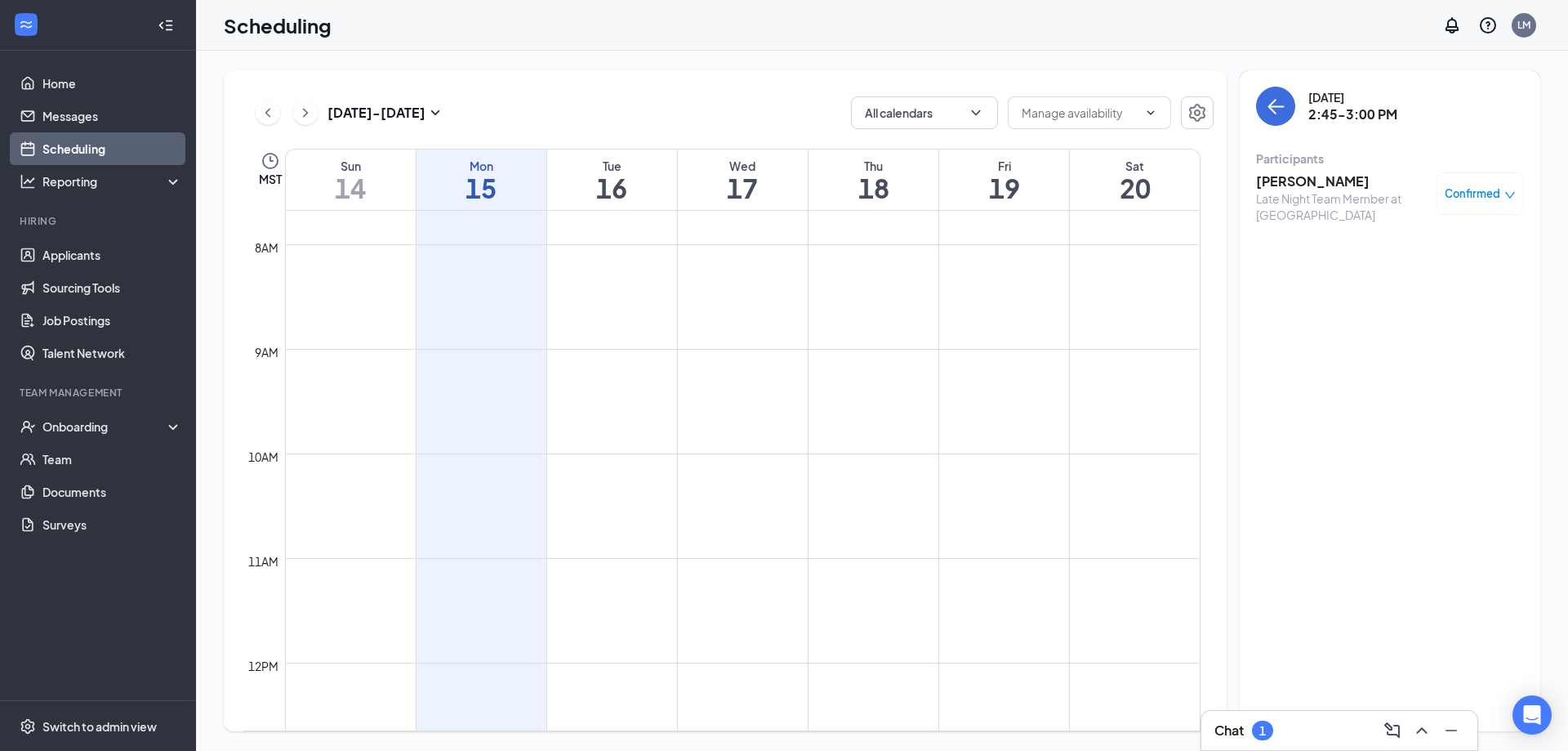
click at [1328, 177] on h3 "[PERSON_NAME]" at bounding box center [1341, 181] width 172 height 18
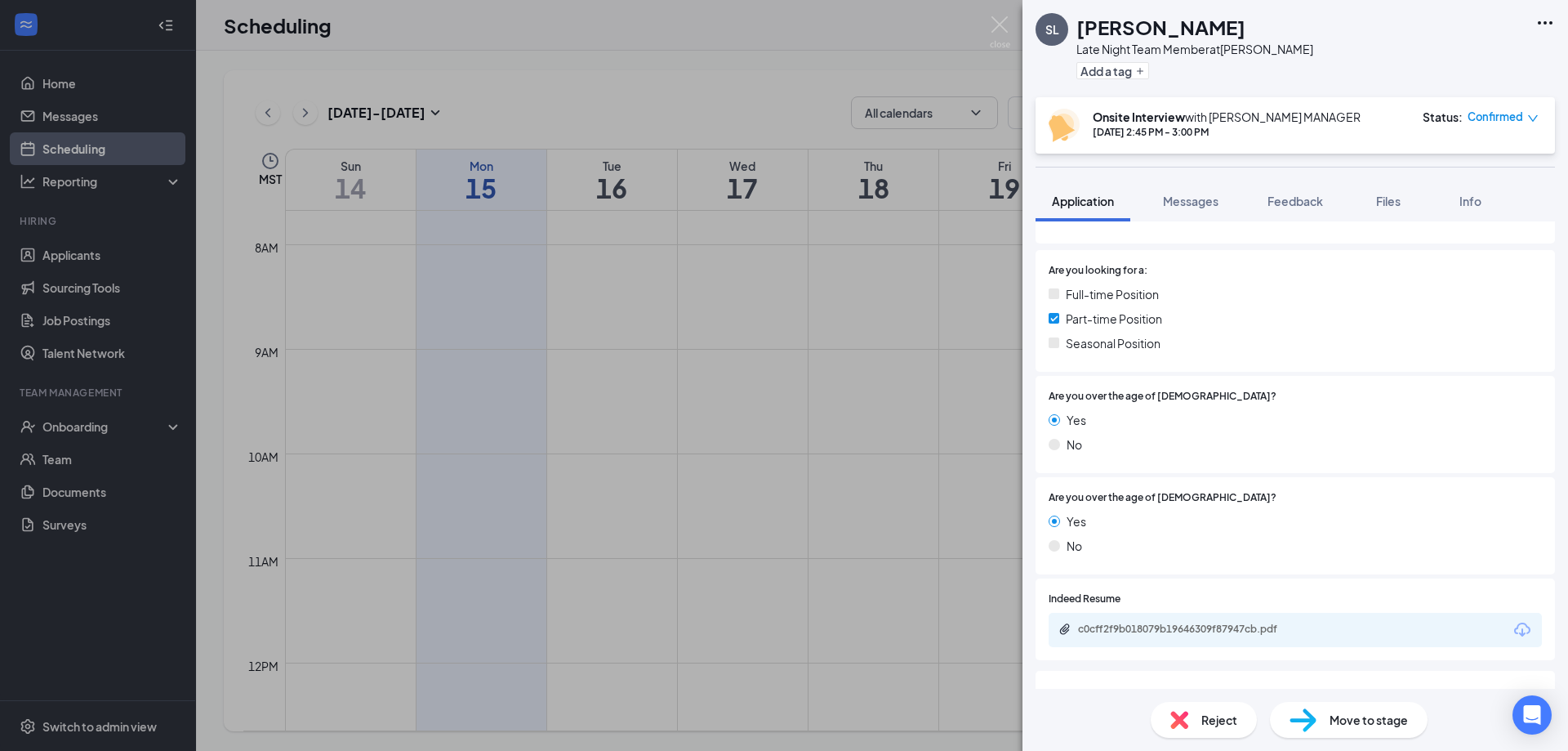
scroll to position [298, 0]
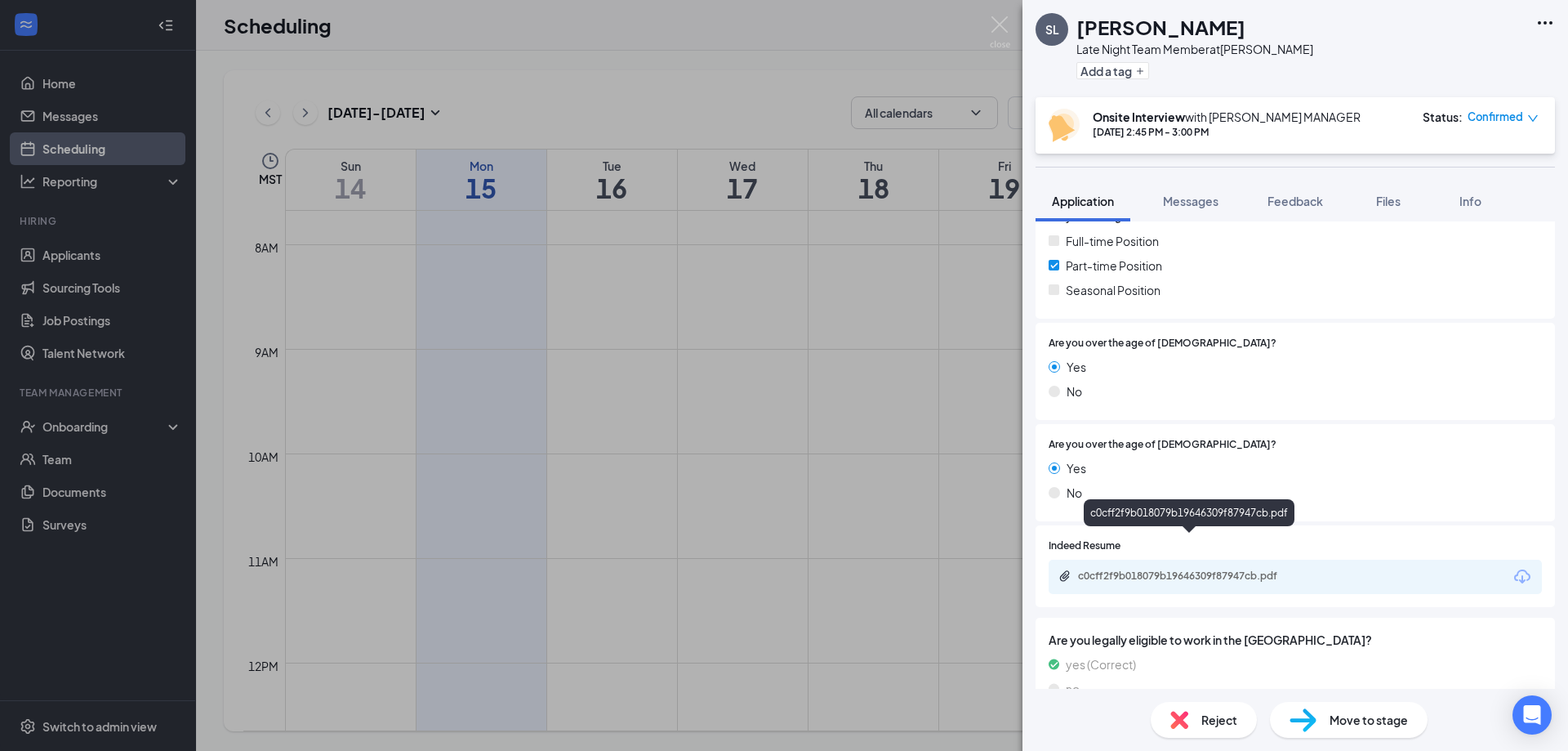
click at [1186, 569] on div "c0cff2f9b018079b19646309f87947cb.pdf" at bounding box center [1191, 575] width 229 height 13
